Goal: Task Accomplishment & Management: Manage account settings

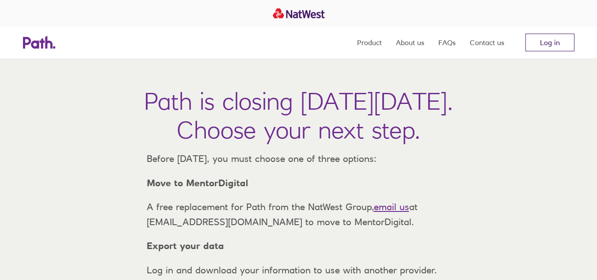
click at [540, 44] on link "Log in" at bounding box center [549, 43] width 49 height 18
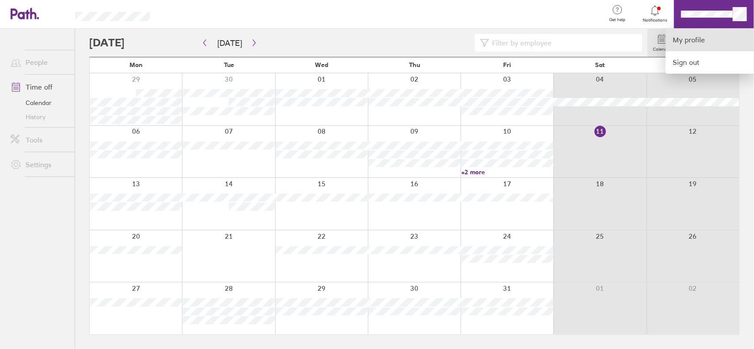
click at [689, 38] on link "My profile" at bounding box center [710, 40] width 88 height 23
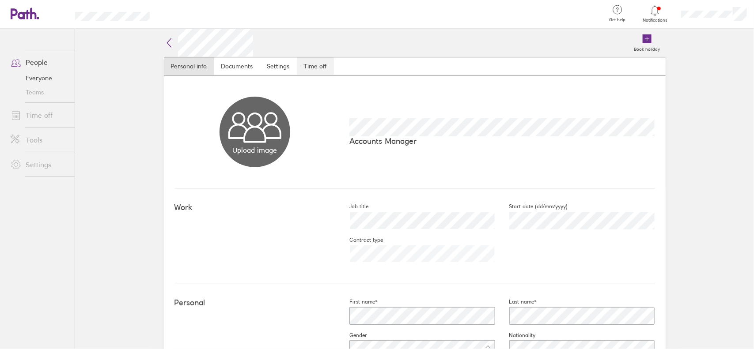
click at [318, 67] on link "Time off" at bounding box center [315, 66] width 37 height 18
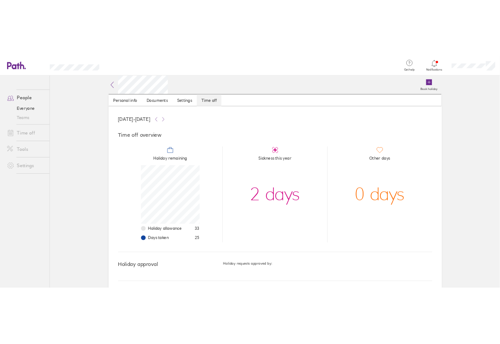
scroll to position [88, 88]
